Goal: Task Accomplishment & Management: Manage account settings

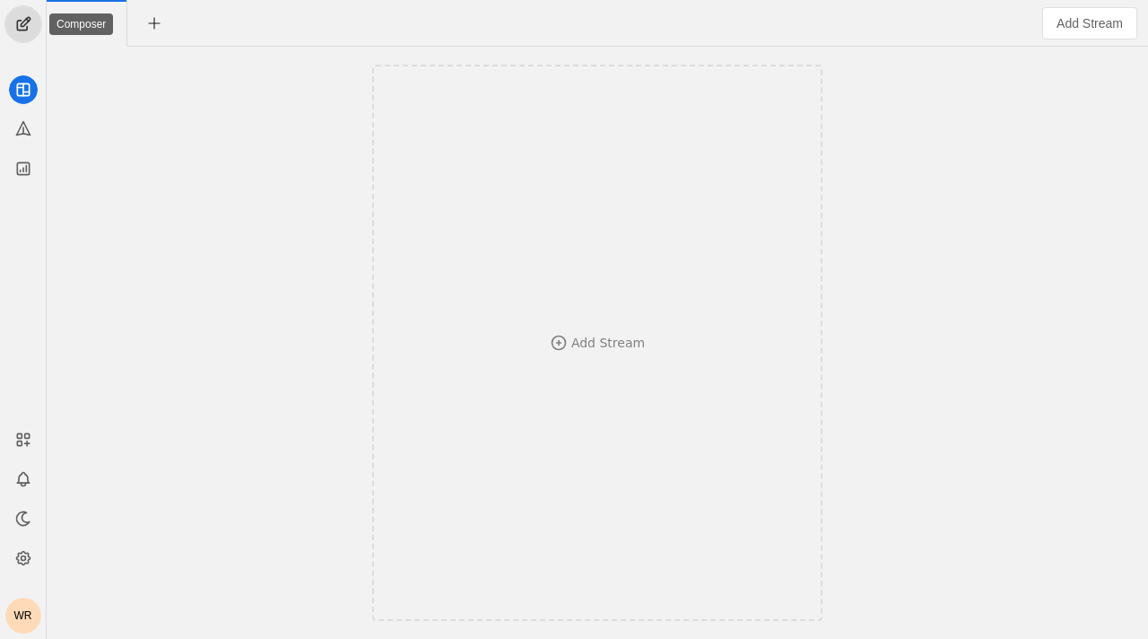
click at [15, 16] on span "undefined" at bounding box center [23, 24] width 36 height 36
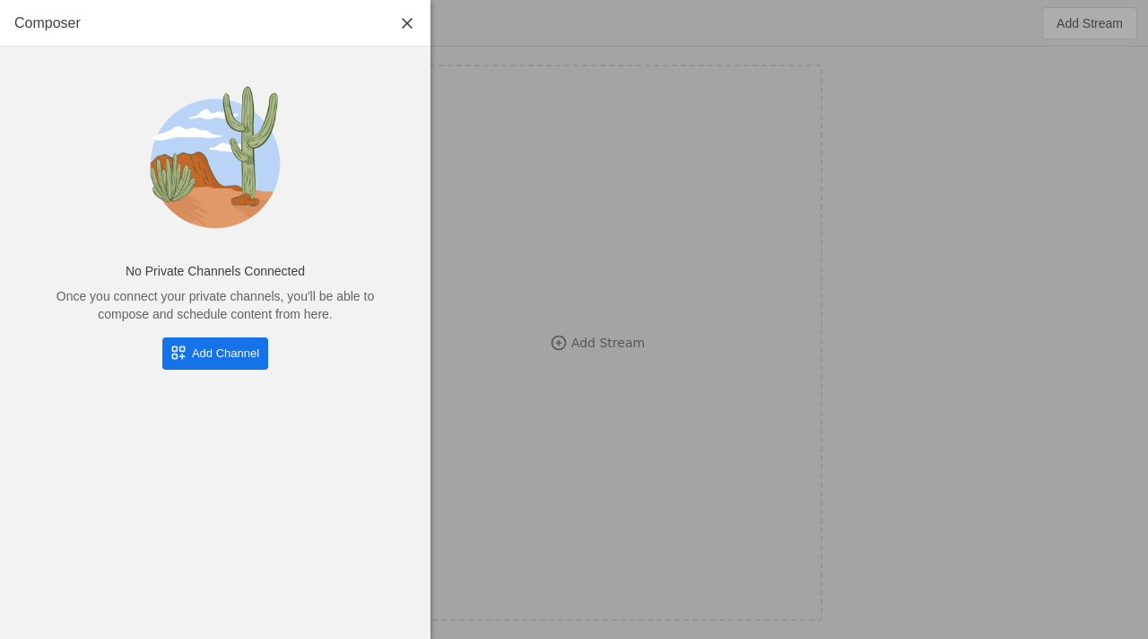
click at [236, 348] on span "Add Channel" at bounding box center [225, 353] width 67 height 18
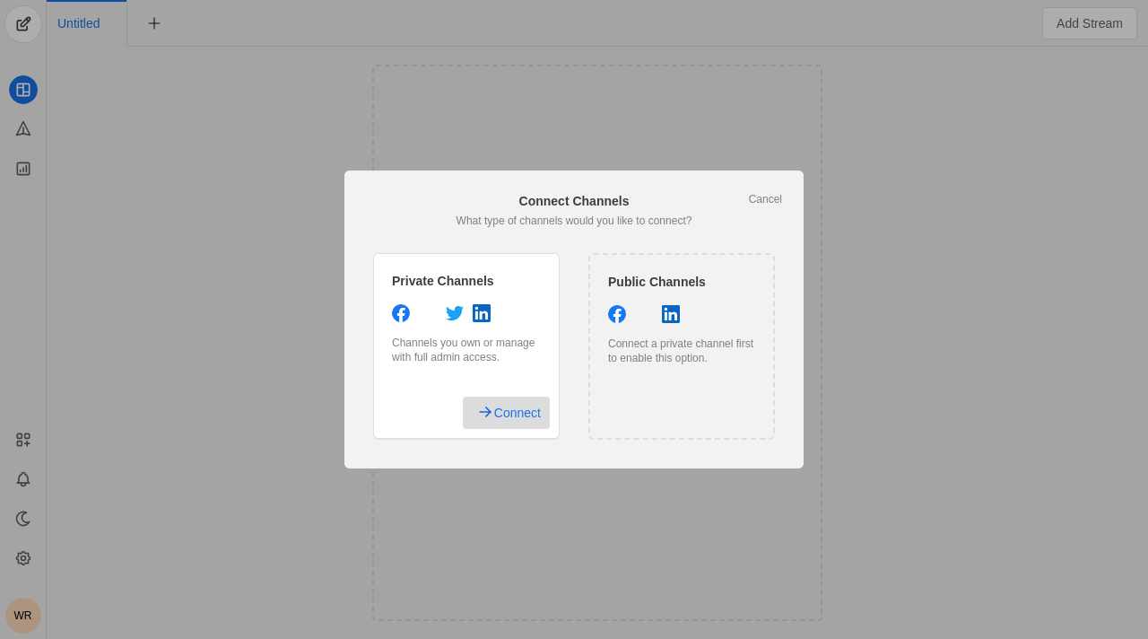
click at [504, 409] on span "Connect" at bounding box center [517, 412] width 47 height 32
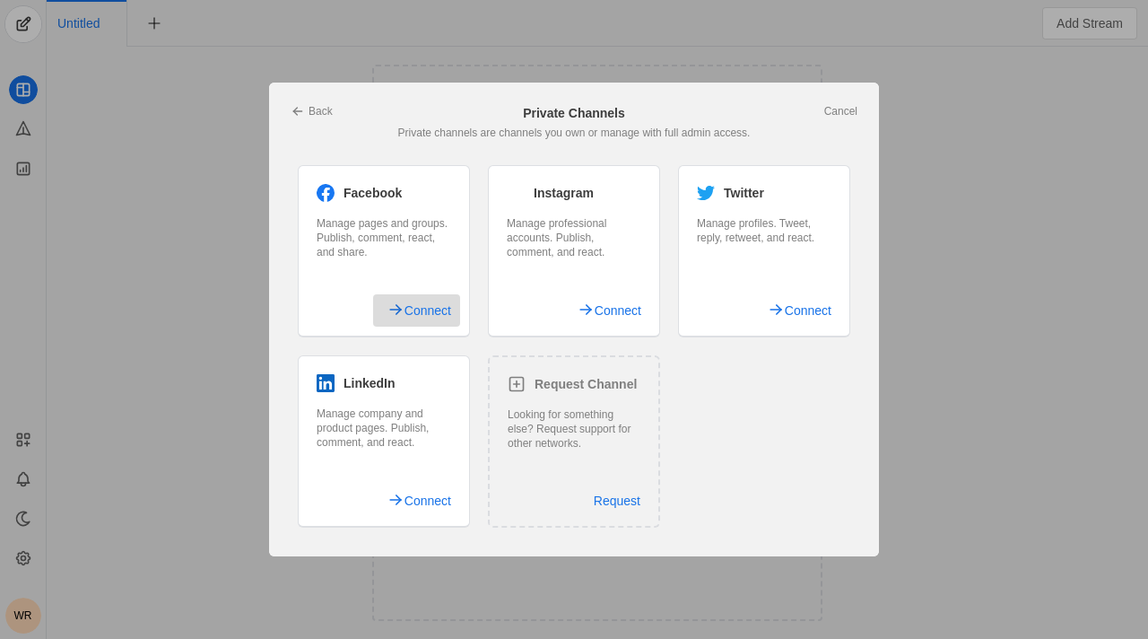
click at [432, 318] on span "Connect" at bounding box center [428, 310] width 47 height 32
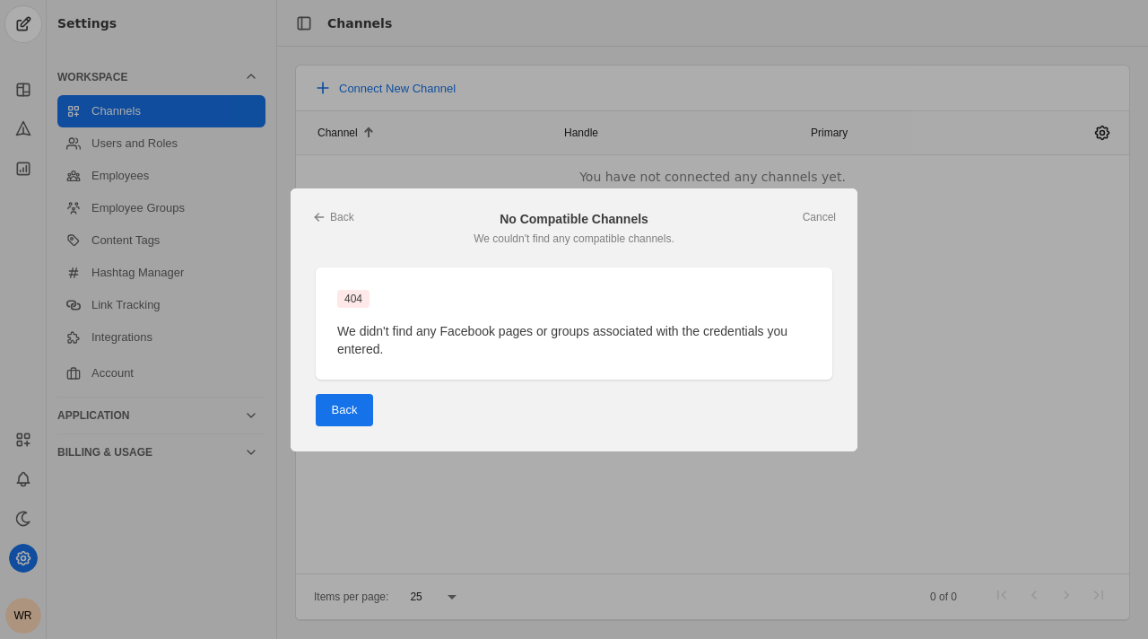
click at [355, 401] on span "Back" at bounding box center [345, 410] width 26 height 18
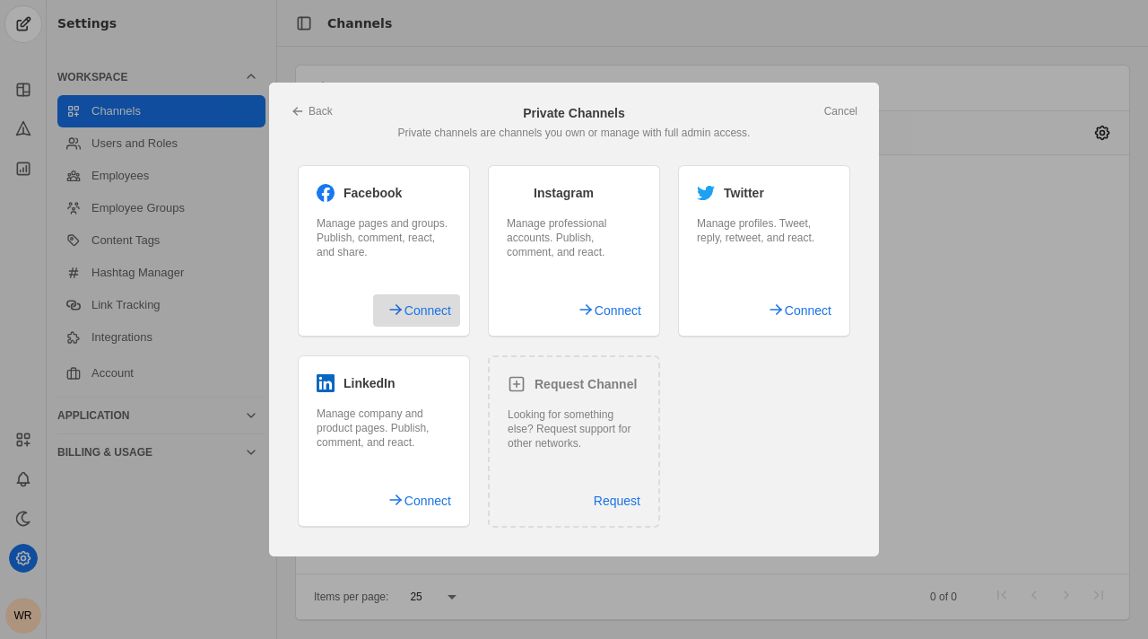
click at [417, 314] on span "Connect" at bounding box center [428, 310] width 47 height 32
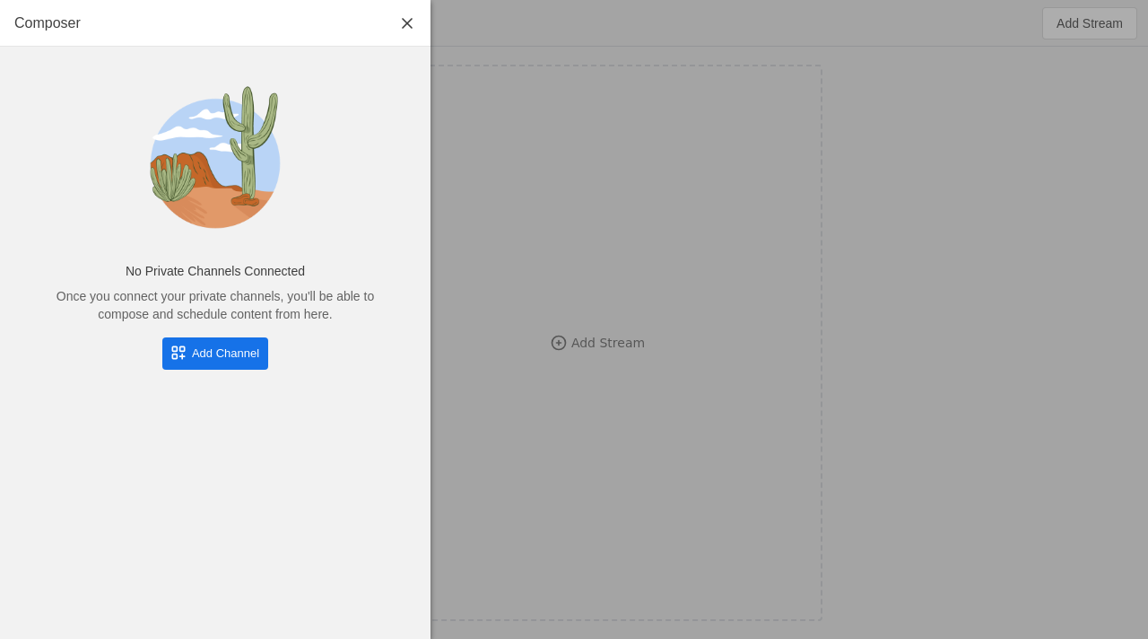
click at [179, 350] on span "undefined" at bounding box center [215, 353] width 106 height 32
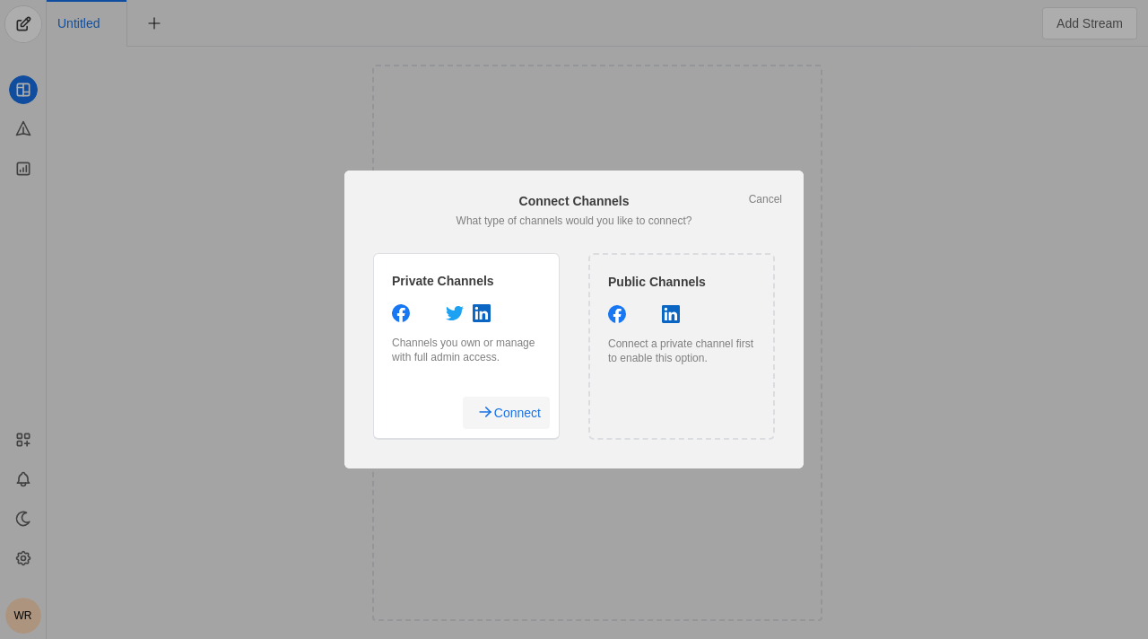
click at [515, 409] on span "Connect" at bounding box center [517, 412] width 47 height 32
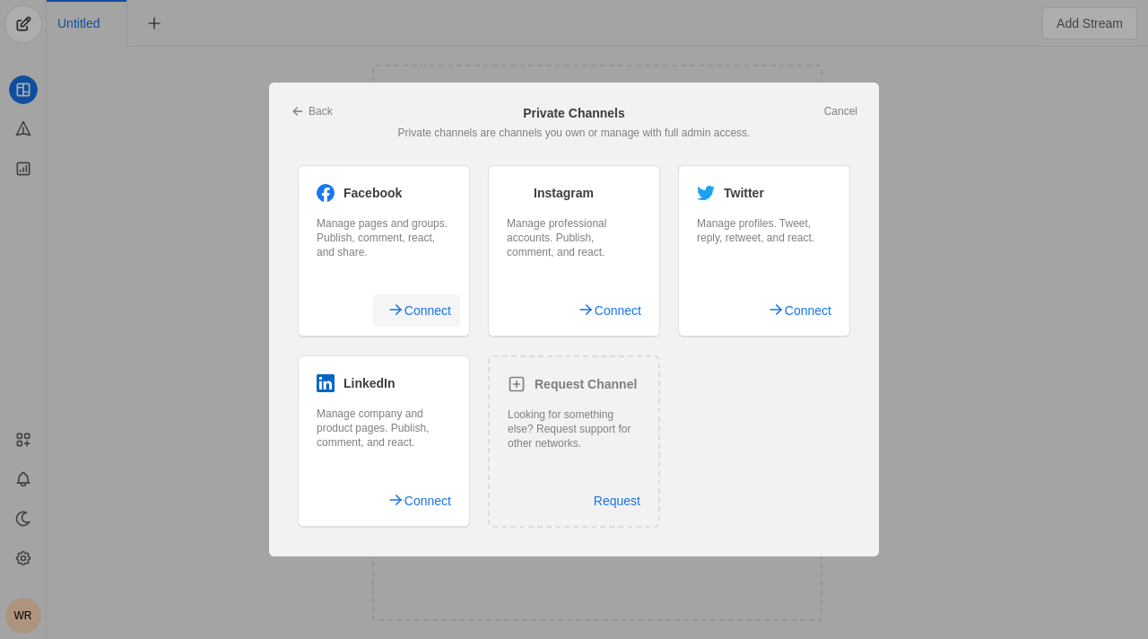
click at [439, 309] on span "Connect" at bounding box center [428, 310] width 47 height 32
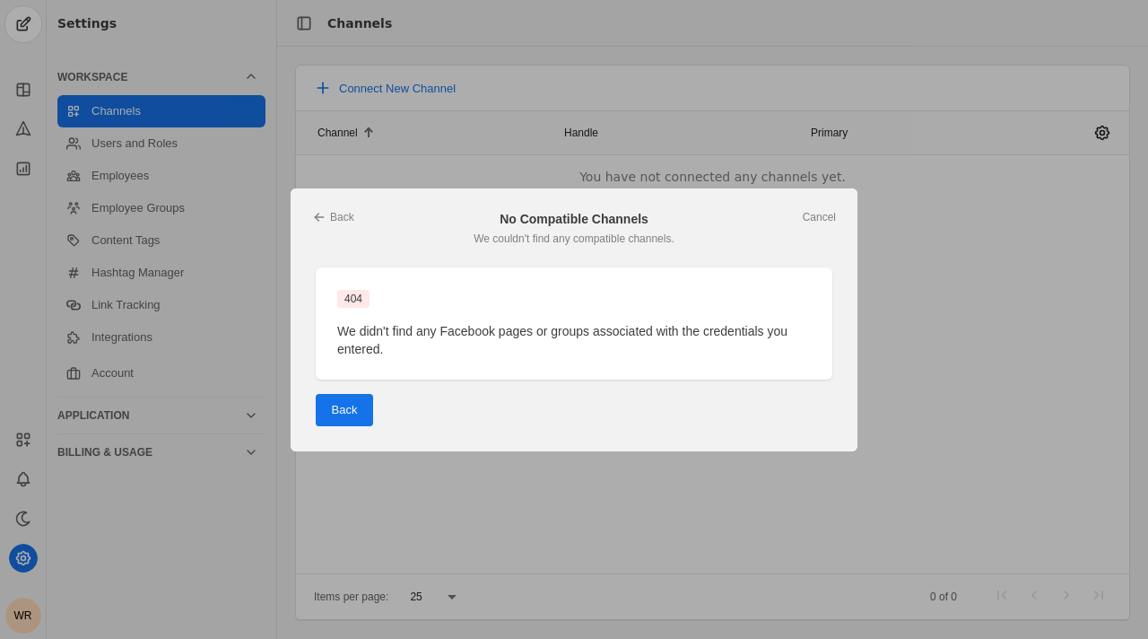
click at [333, 420] on span "undefined" at bounding box center [344, 410] width 57 height 32
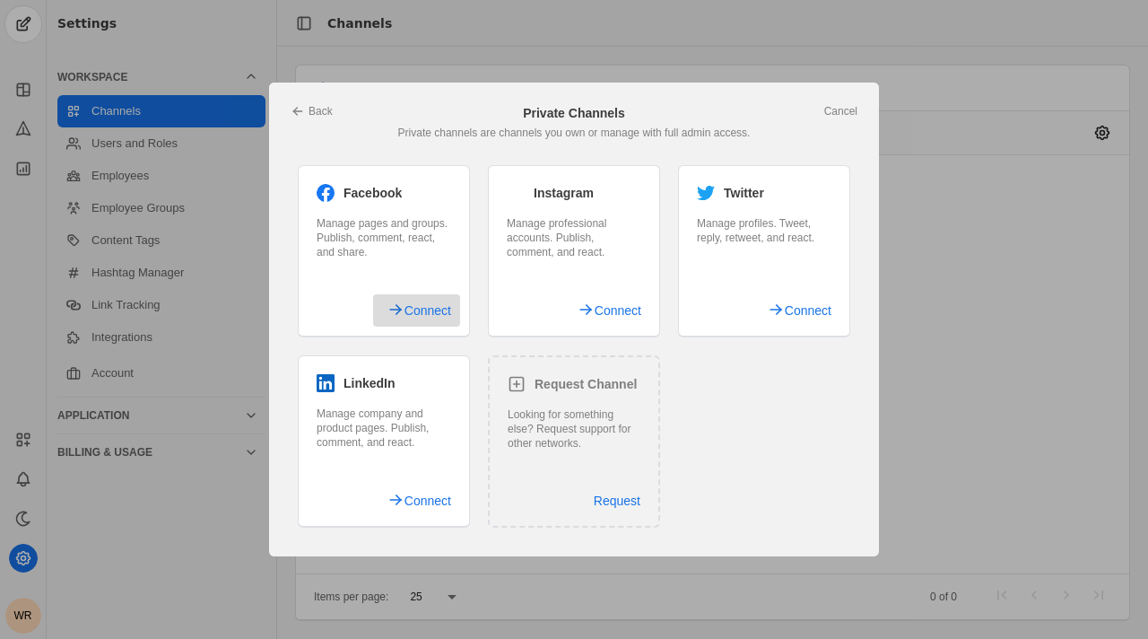
click at [397, 301] on span "undefined" at bounding box center [416, 310] width 87 height 32
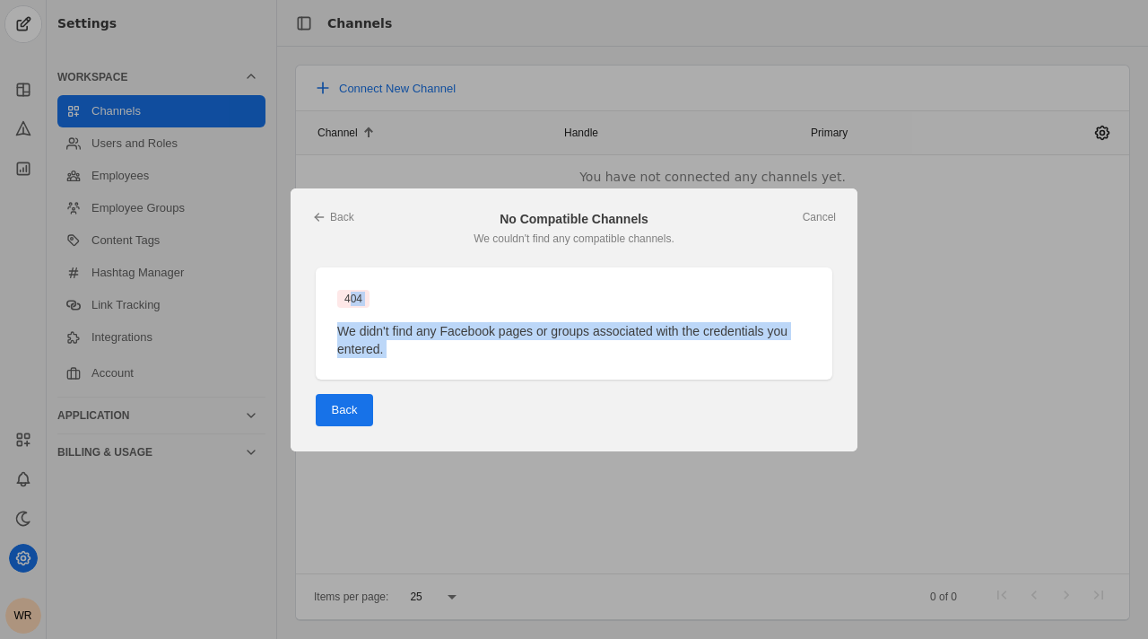
drag, startPoint x: 329, startPoint y: 298, endPoint x: 636, endPoint y: 403, distance: 324.2
click at [637, 404] on div "404 We didn't find any Facebook pages or groups associated with the credentials…" at bounding box center [574, 346] width 517 height 159
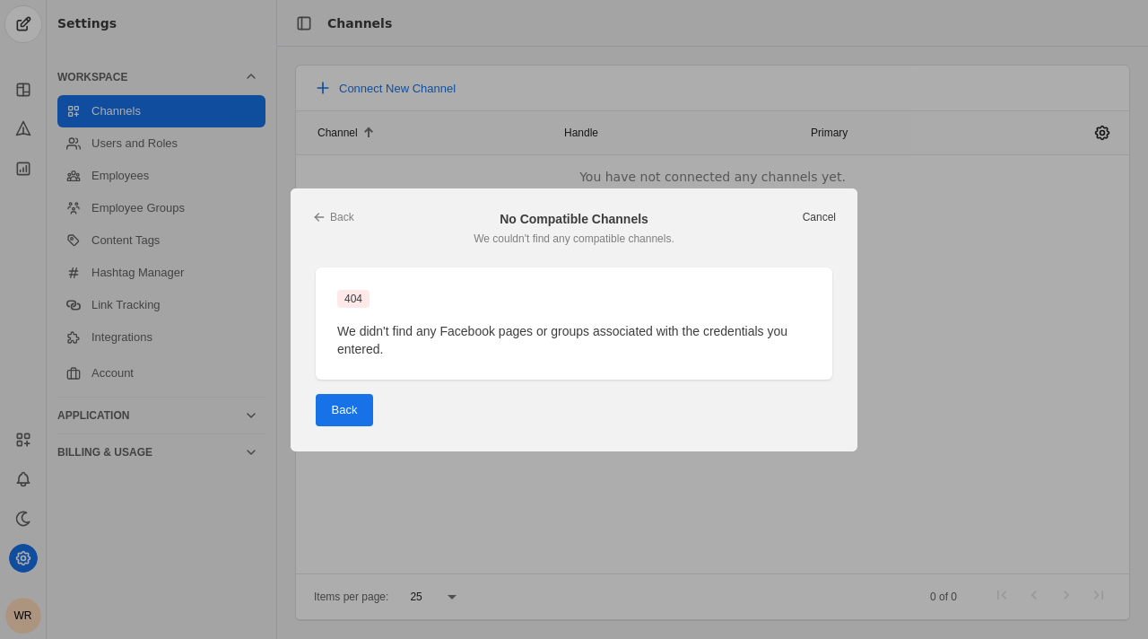
click at [818, 213] on link "Cancel" at bounding box center [819, 217] width 33 height 14
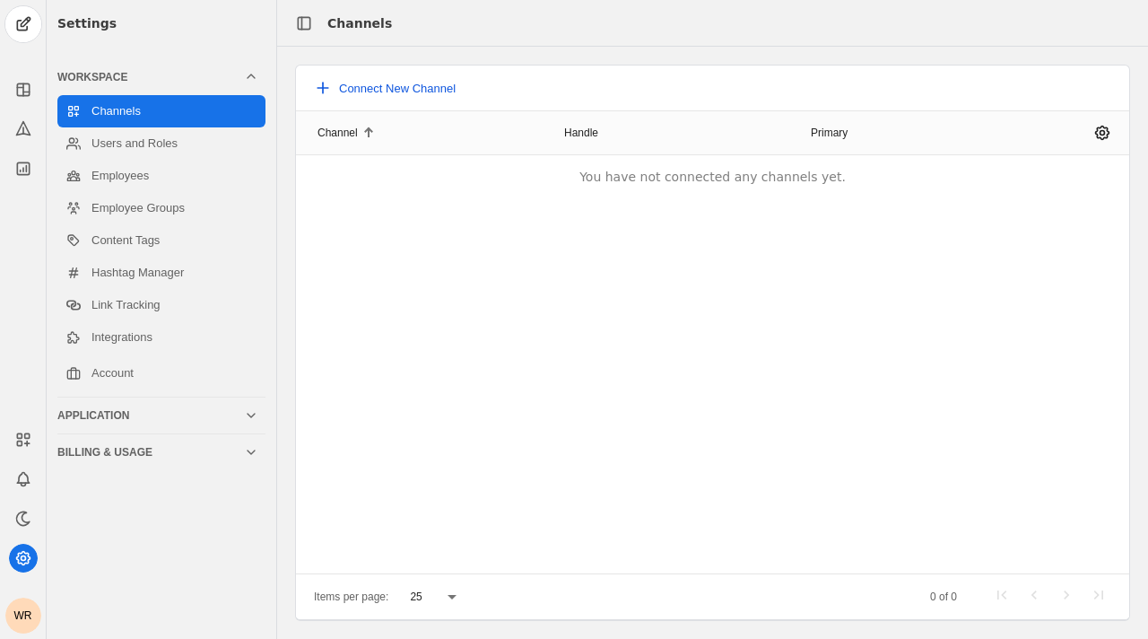
click at [400, 88] on span "Connect New Channel" at bounding box center [397, 88] width 117 height 13
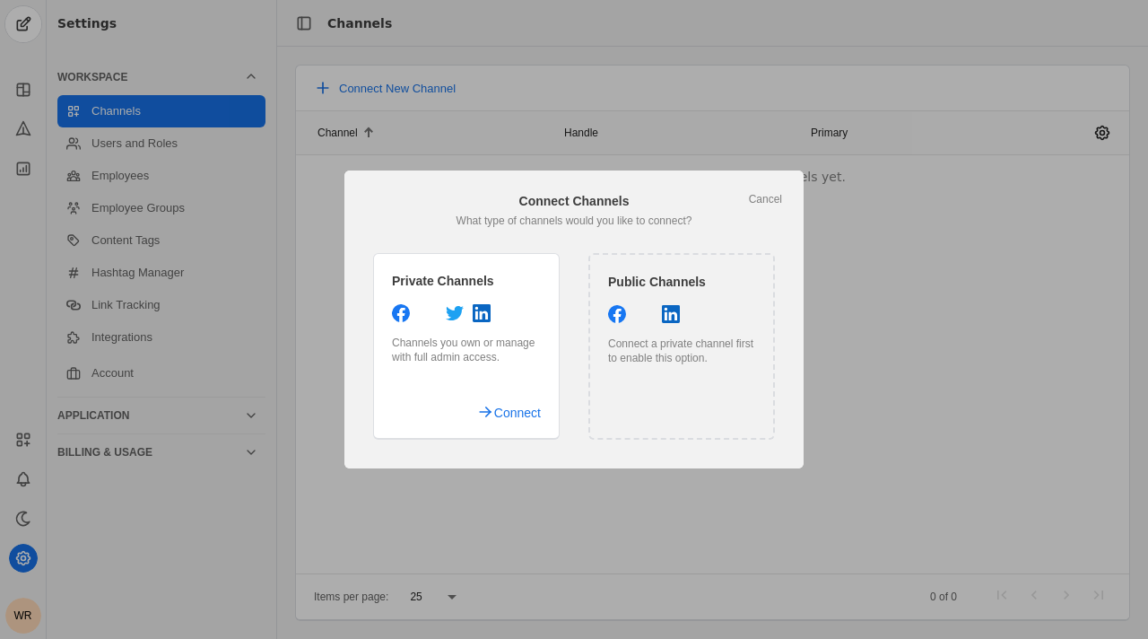
click at [633, 312] on div at bounding box center [681, 316] width 147 height 22
click at [505, 410] on span "Connect" at bounding box center [517, 412] width 47 height 32
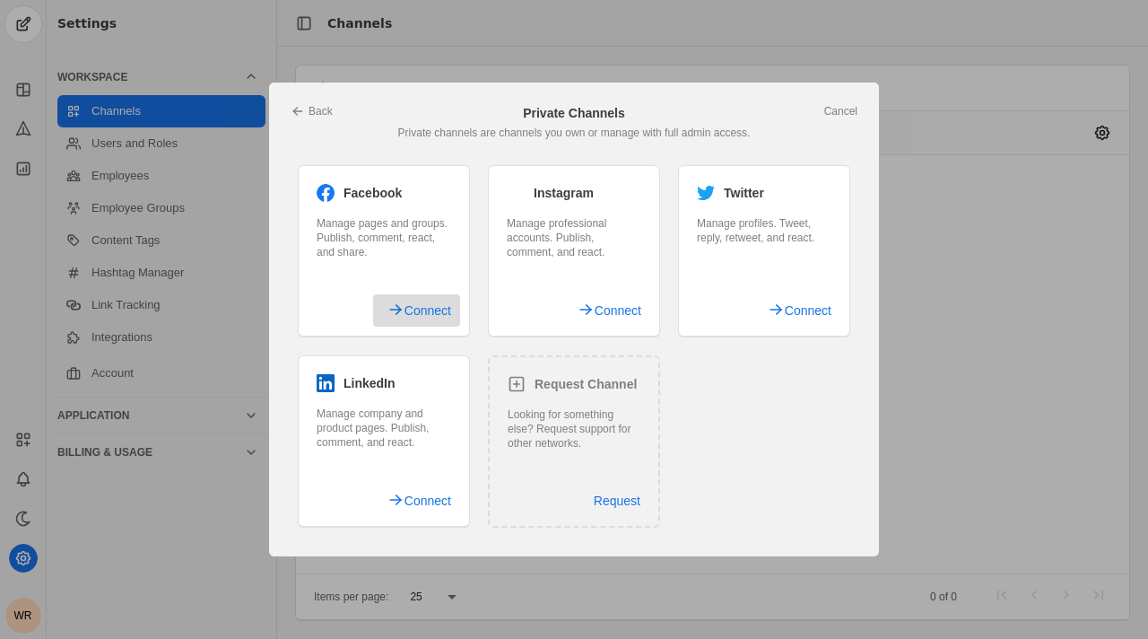
click at [440, 313] on span "Connect" at bounding box center [428, 310] width 47 height 32
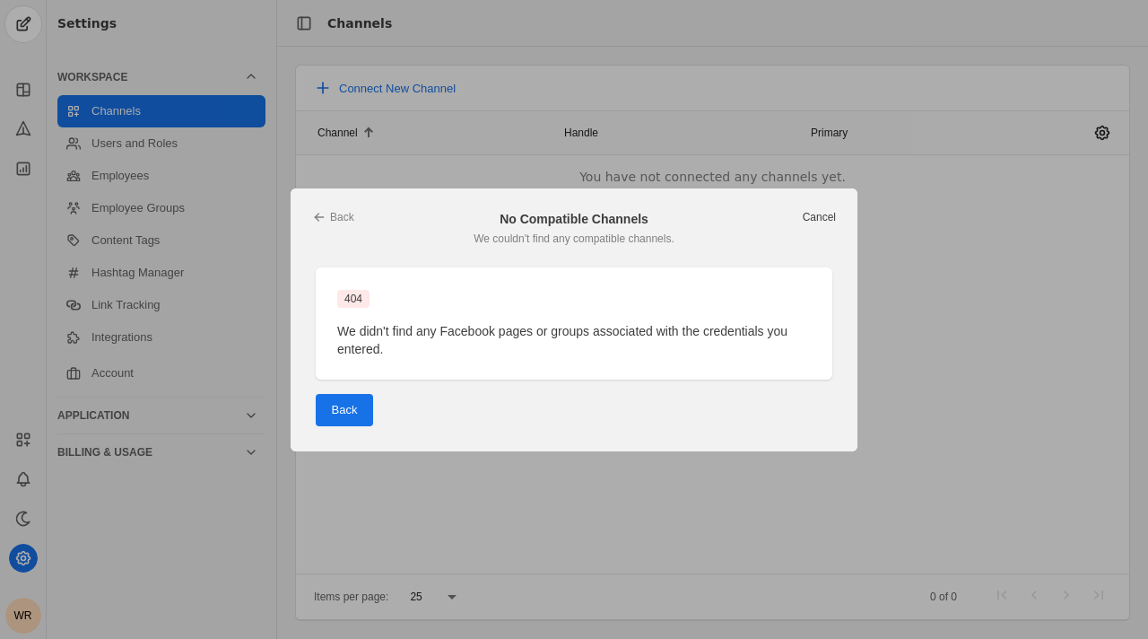
click at [803, 222] on link "Cancel" at bounding box center [819, 217] width 33 height 14
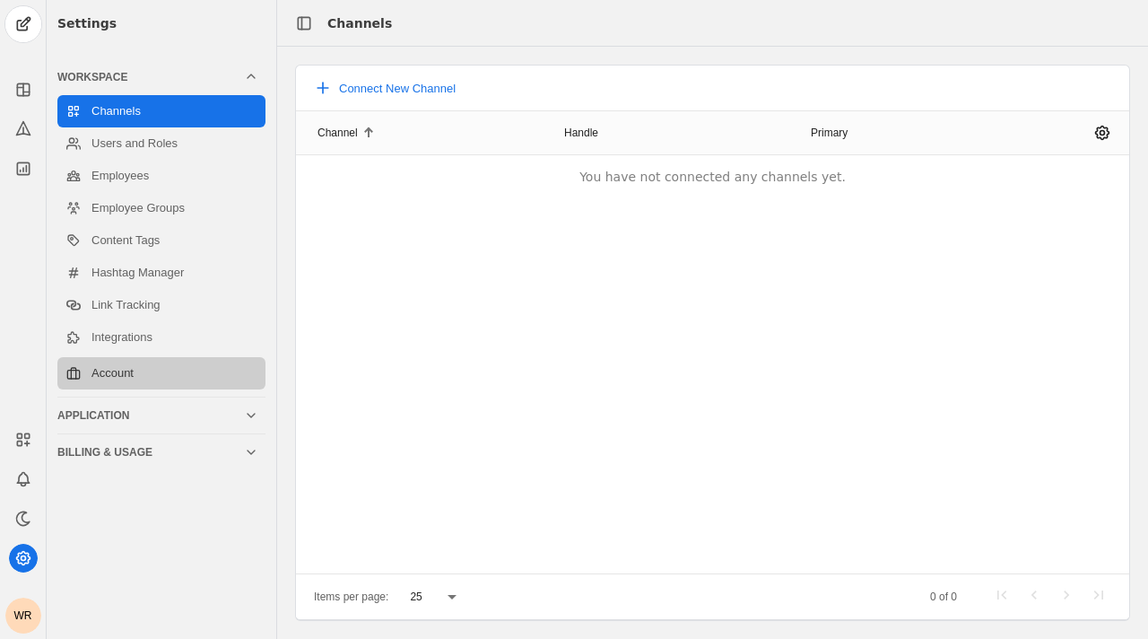
click at [144, 359] on link "Account" at bounding box center [161, 373] width 208 height 32
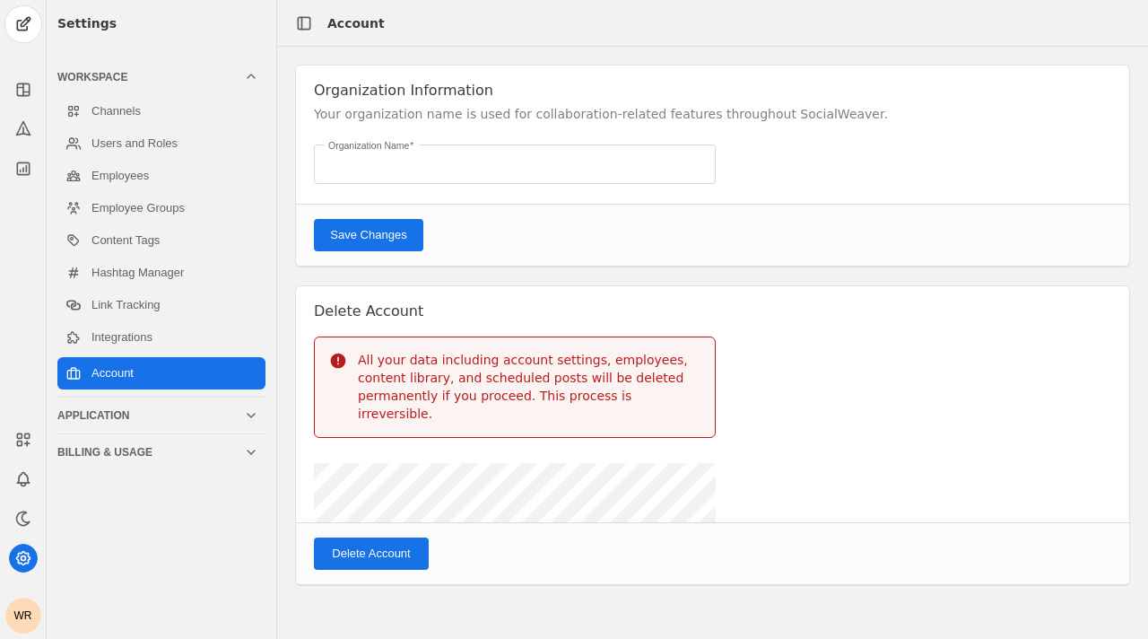
type input "[PERSON_NAME] Organization"
